Goal: Book appointment/travel/reservation

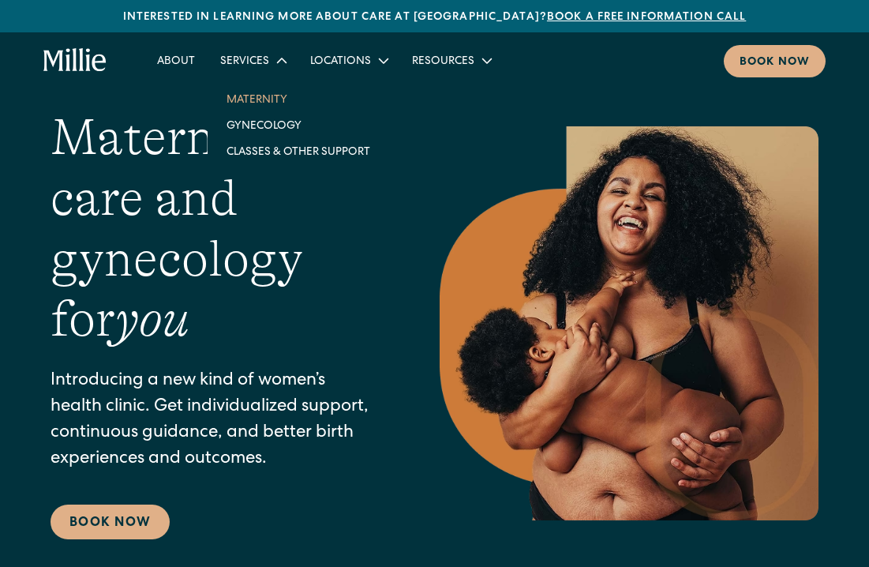
click at [257, 104] on link "Maternity" at bounding box center [298, 99] width 169 height 26
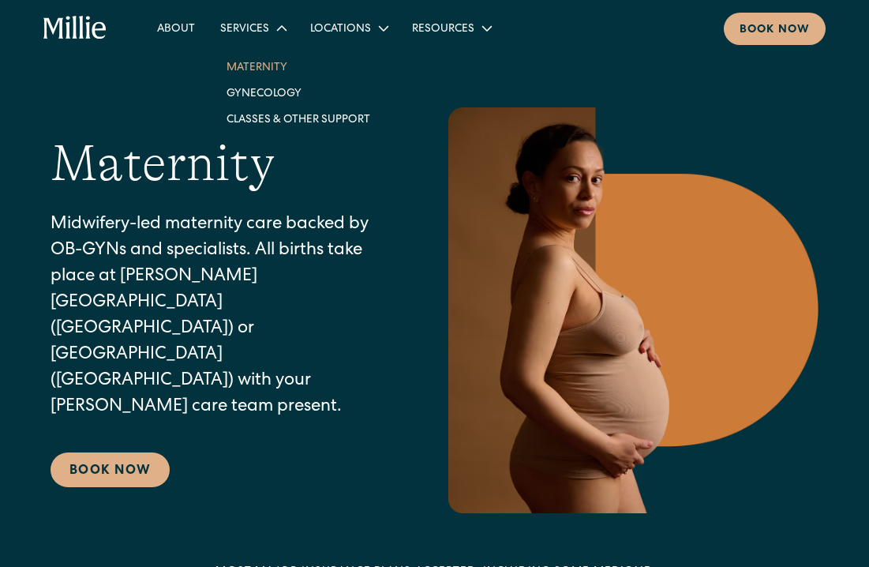
click at [251, 73] on link "Maternity" at bounding box center [298, 67] width 169 height 26
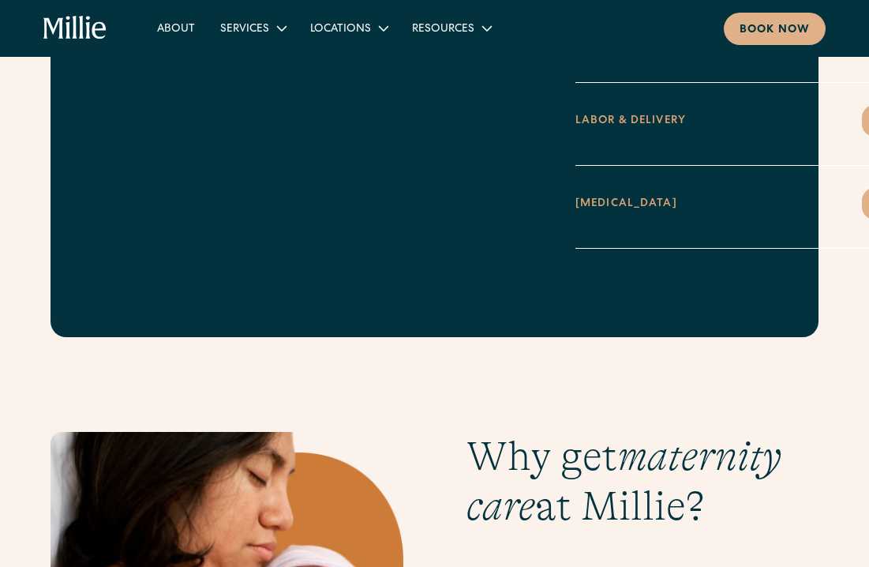
scroll to position [2734, 0]
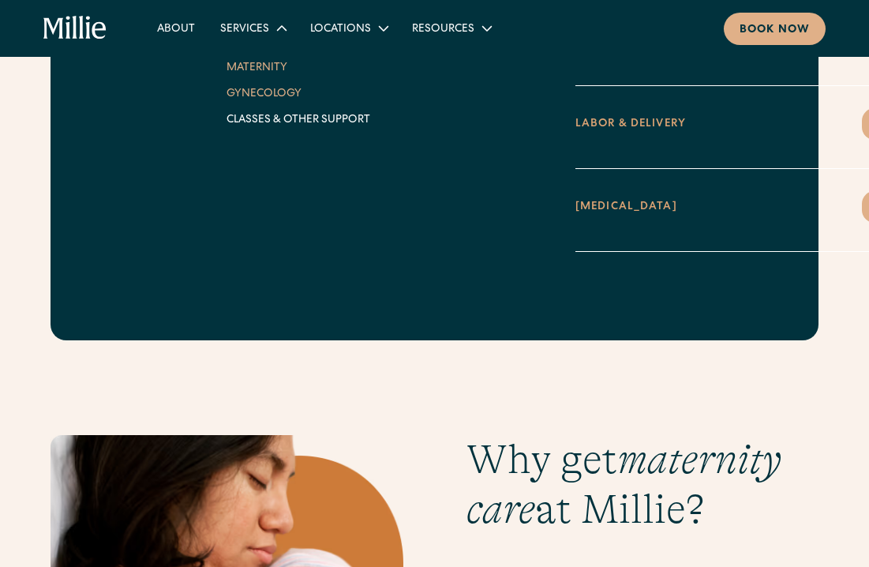
click at [287, 97] on link "Gynecology" at bounding box center [298, 93] width 169 height 26
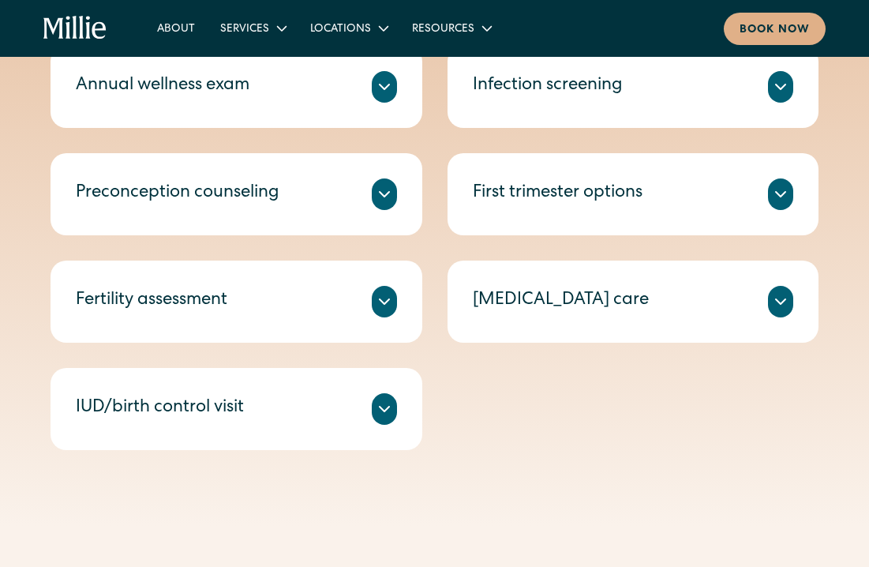
scroll to position [733, 0]
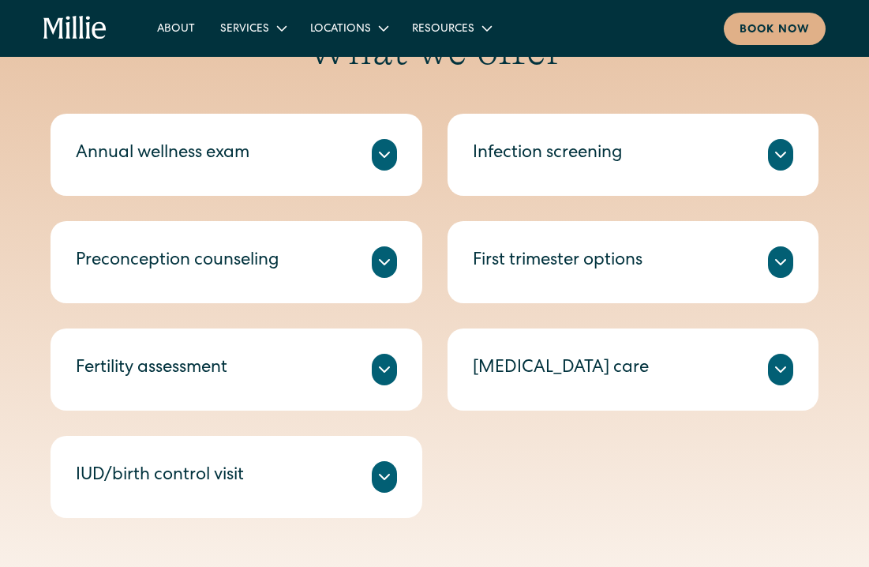
click at [781, 155] on icon at bounding box center [780, 154] width 9 height 5
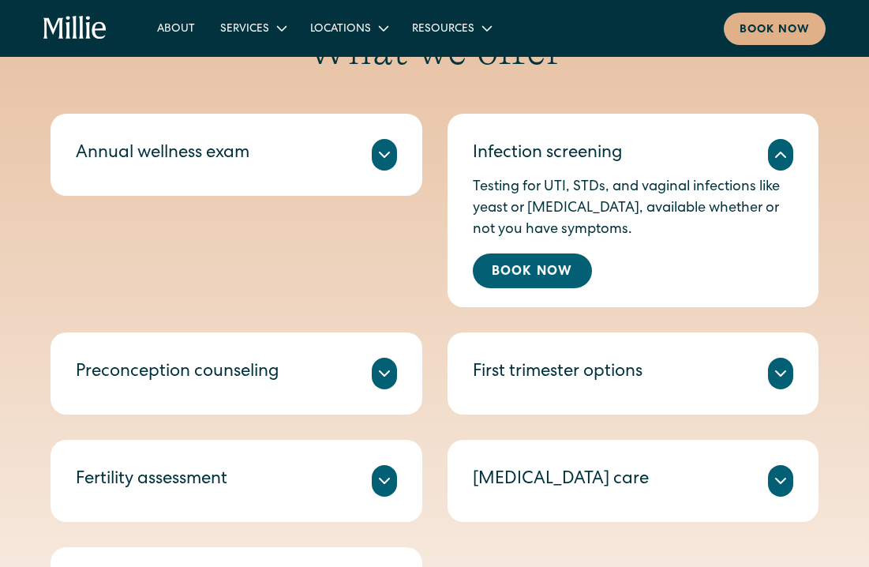
click at [781, 155] on icon at bounding box center [780, 154] width 19 height 19
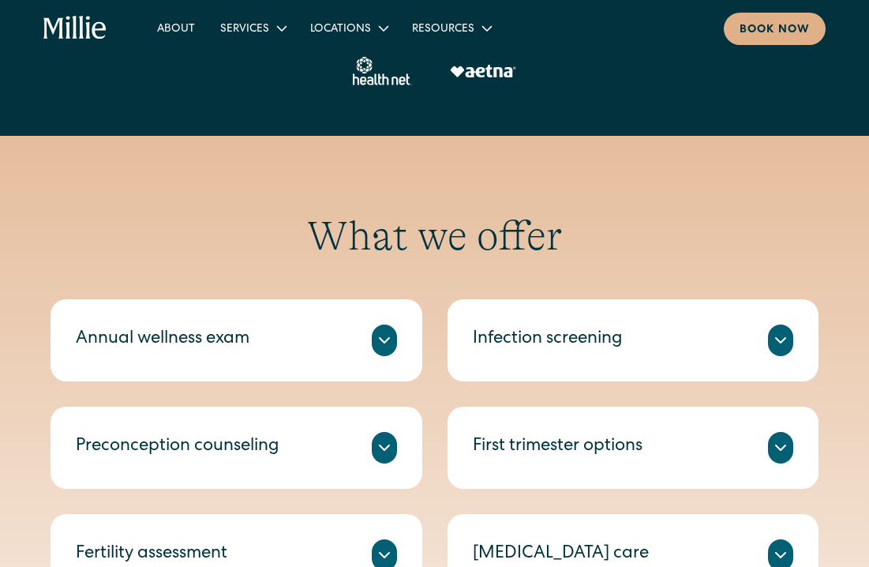
scroll to position [500, 0]
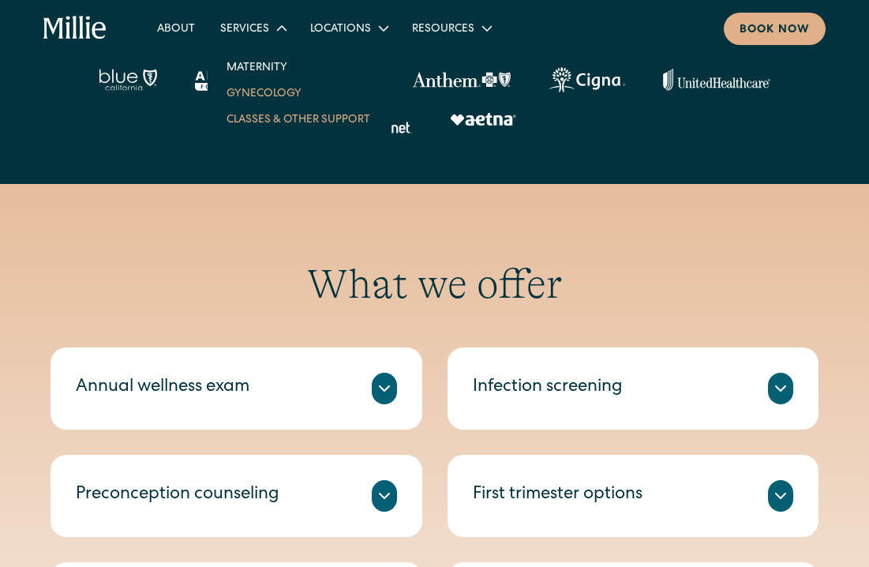
click at [290, 125] on link "Classes & Other Support" at bounding box center [298, 119] width 169 height 26
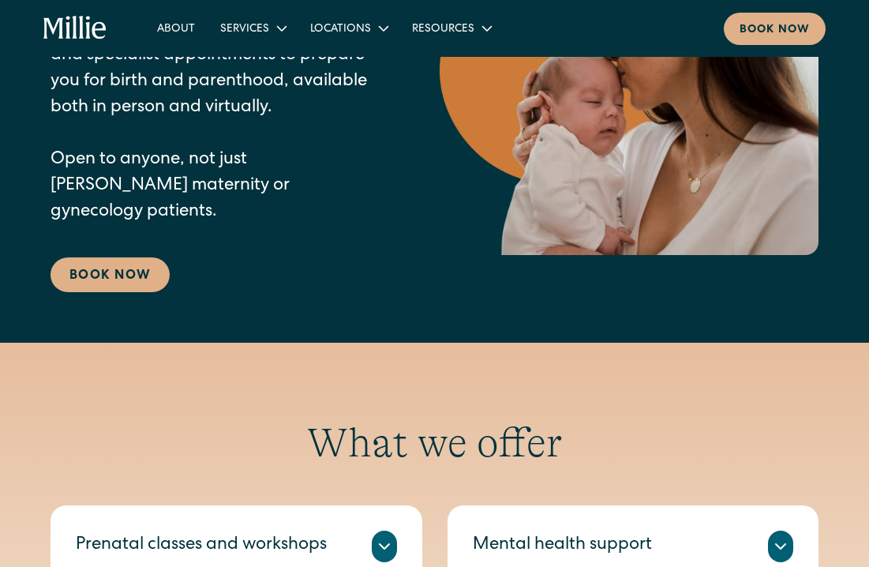
scroll to position [140, 0]
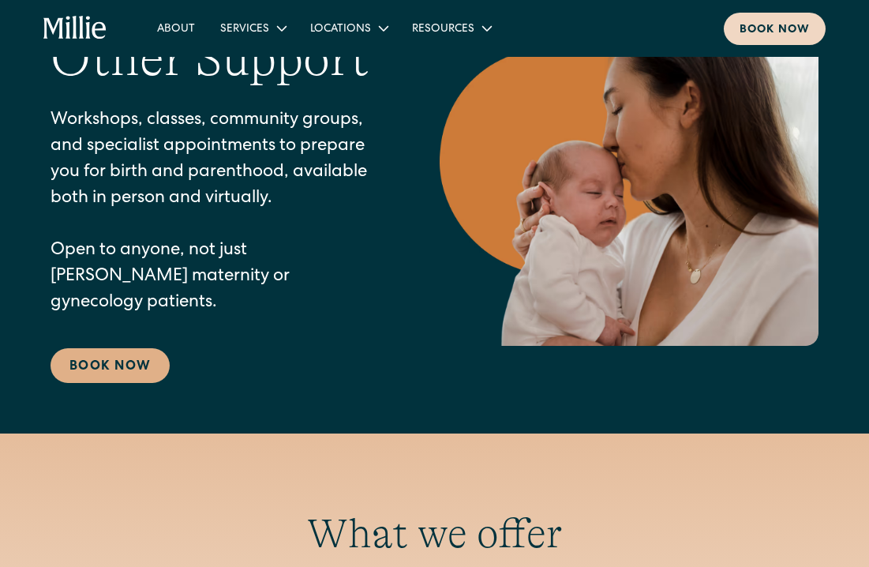
click at [784, 29] on div "Book now" at bounding box center [774, 30] width 70 height 17
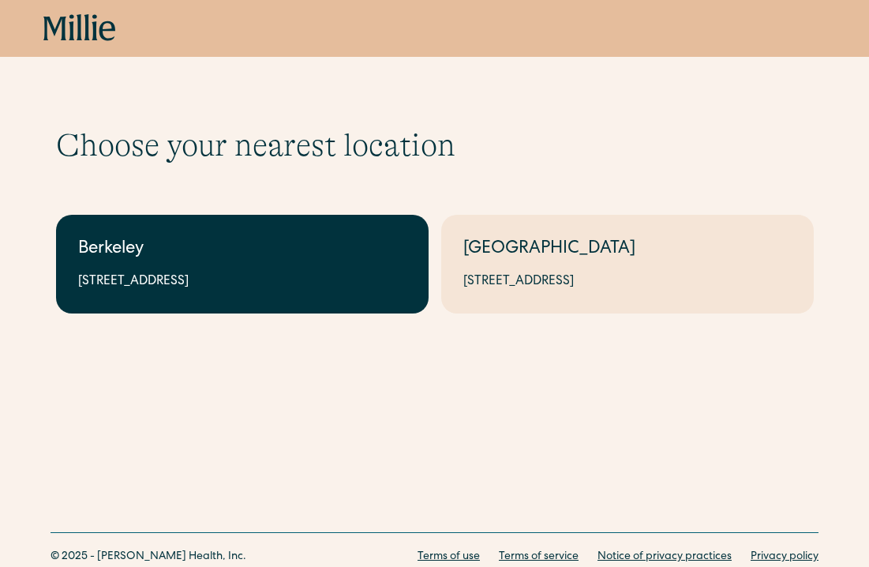
click at [297, 259] on div "Berkeley" at bounding box center [242, 250] width 328 height 26
click at [344, 241] on div "Berkeley" at bounding box center [242, 250] width 328 height 26
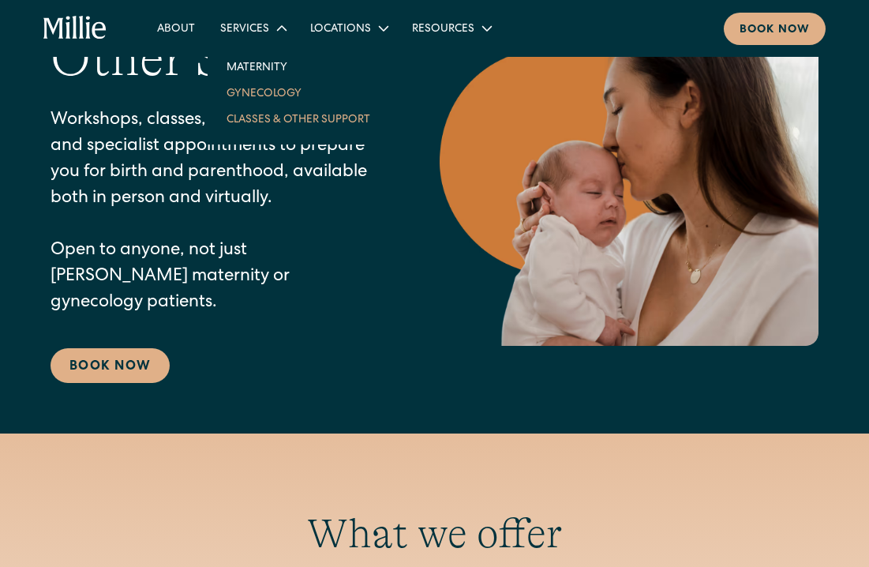
click at [268, 88] on link "Gynecology" at bounding box center [298, 93] width 169 height 26
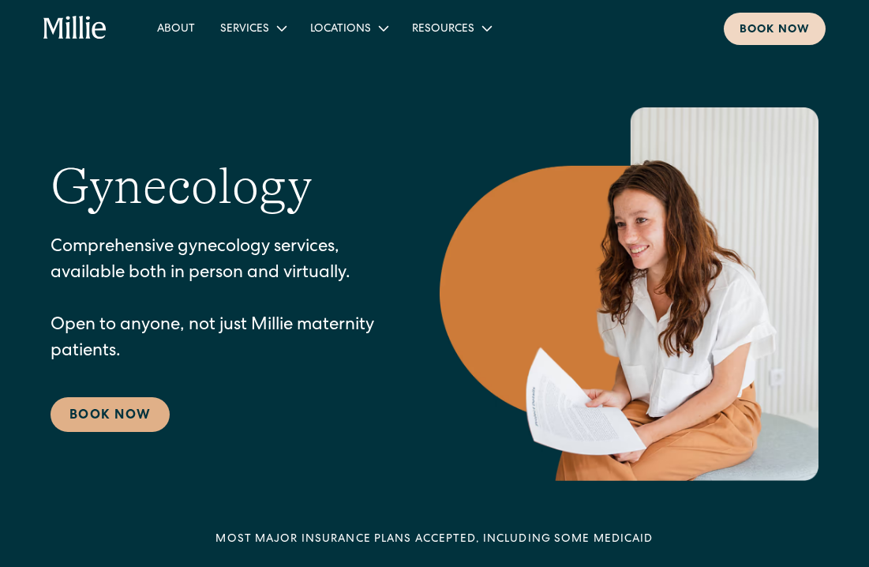
click at [799, 13] on link "Book now" at bounding box center [775, 29] width 102 height 32
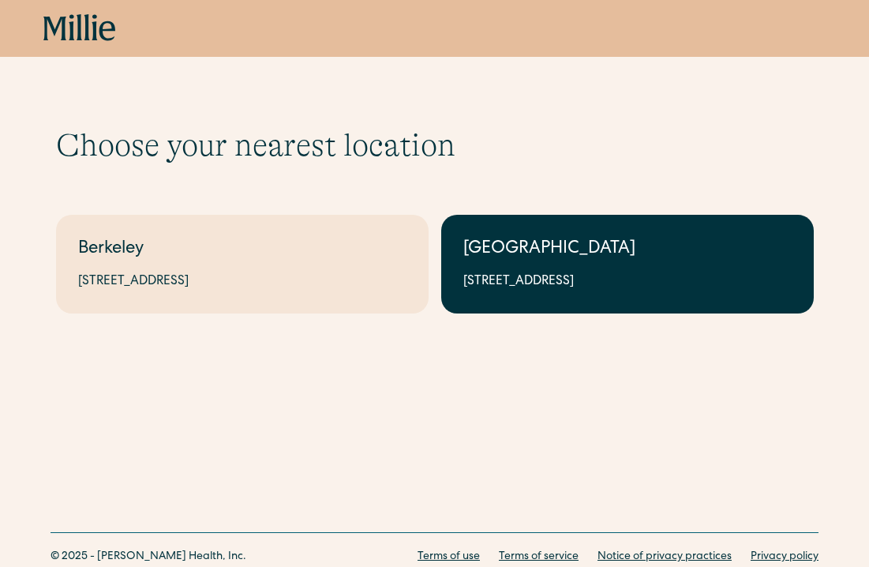
click at [573, 225] on link "South Bay 1471 Saratoga Ave, Suite 101, San Jose, CA 95129" at bounding box center [627, 264] width 372 height 99
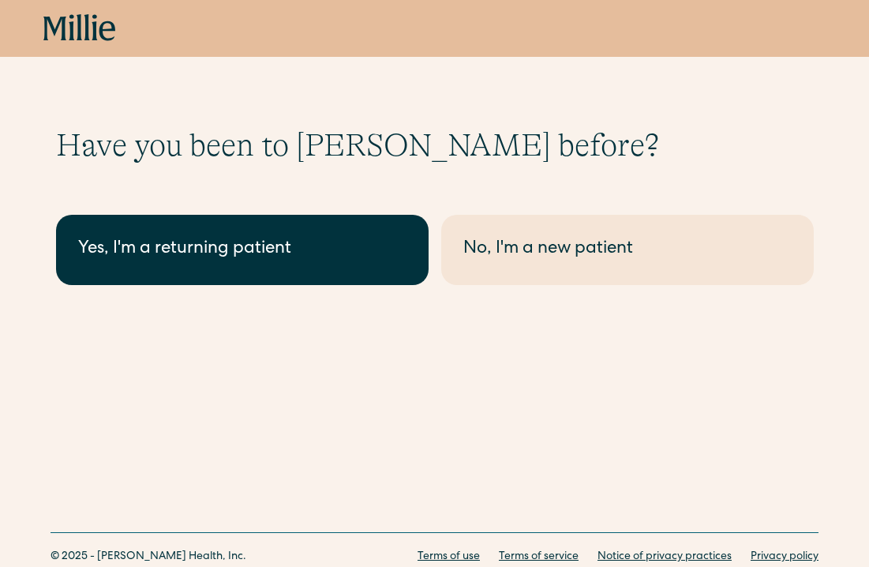
click at [328, 242] on div "Yes, I'm a returning patient" at bounding box center [242, 250] width 328 height 26
click at [343, 234] on link "Yes, I'm a returning patient" at bounding box center [242, 250] width 372 height 70
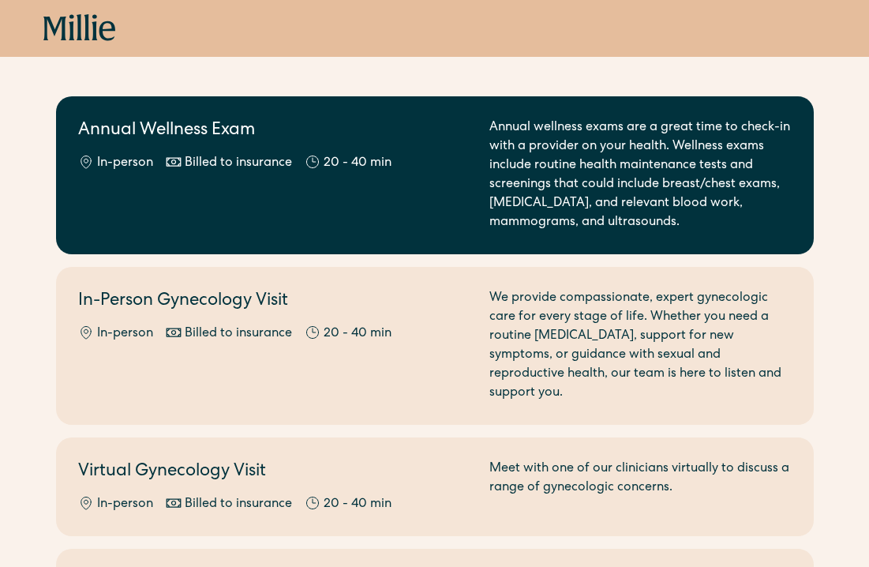
scroll to position [163, 0]
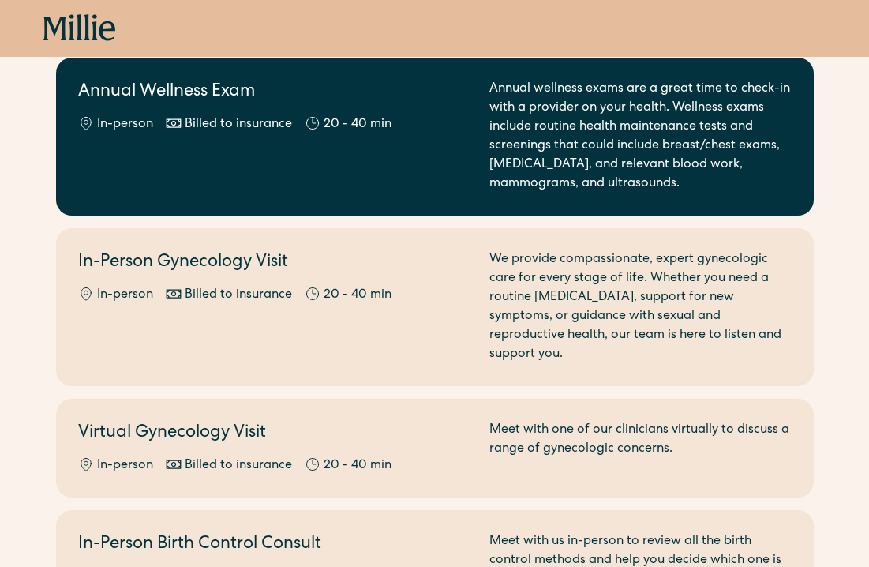
click at [586, 269] on div "We provide compassionate, expert gynecologic care for every stage of life. Whet…" at bounding box center [640, 307] width 302 height 114
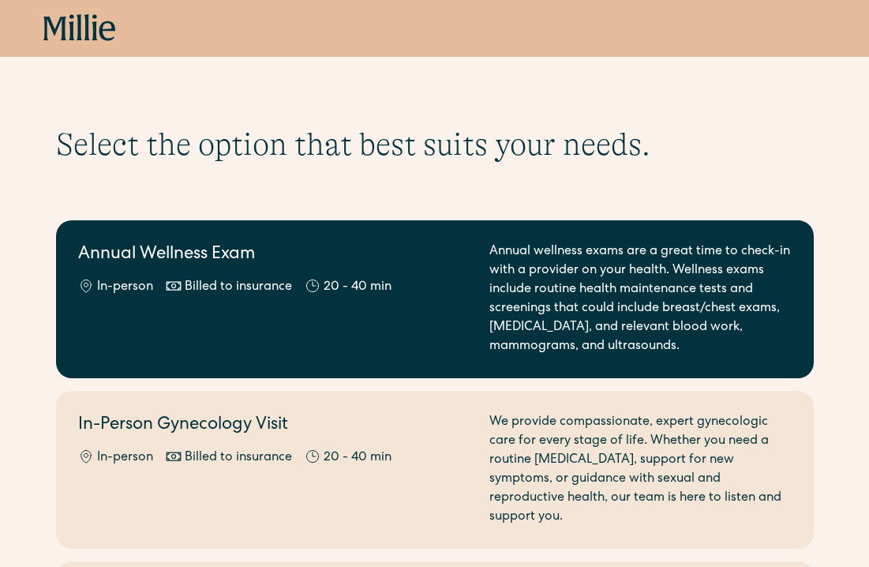
scroll to position [0, 0]
